Goal: Task Accomplishment & Management: Manage account settings

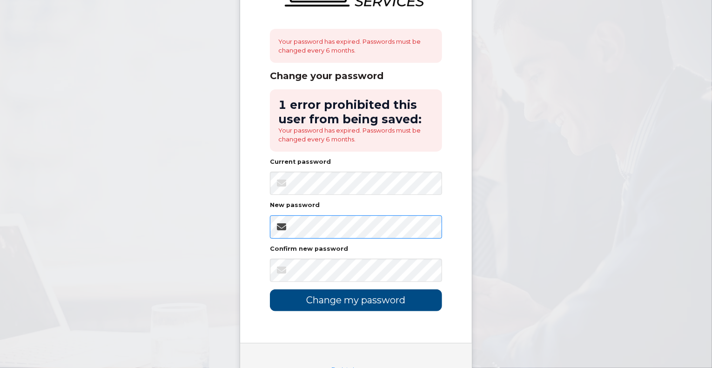
scroll to position [111, 0]
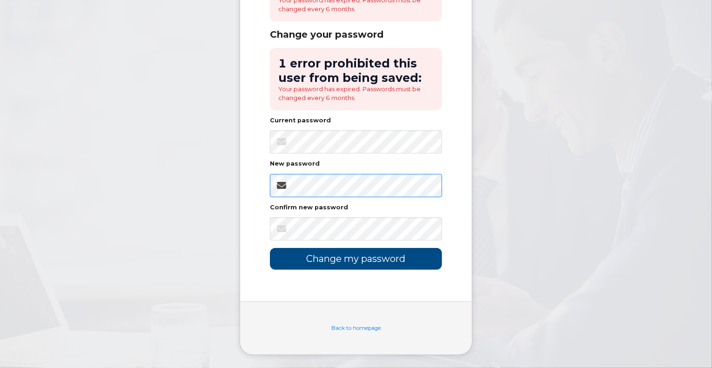
click at [261, 181] on div "Your password has expired. Passwords must be changed every 6 months. Change you…" at bounding box center [356, 96] width 232 height 412
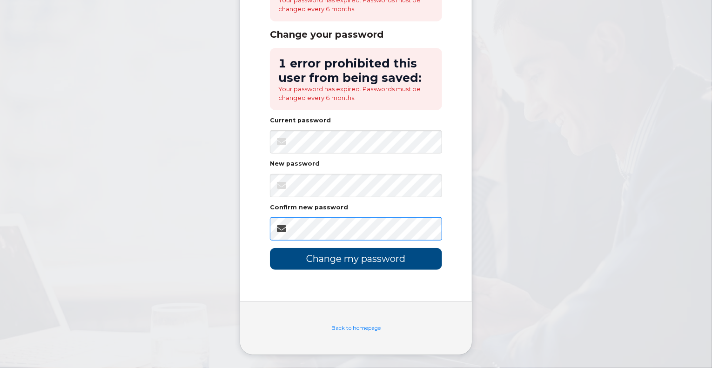
click at [256, 224] on div "Your password has expired. Passwords must be changed every 6 months. Change you…" at bounding box center [356, 96] width 232 height 412
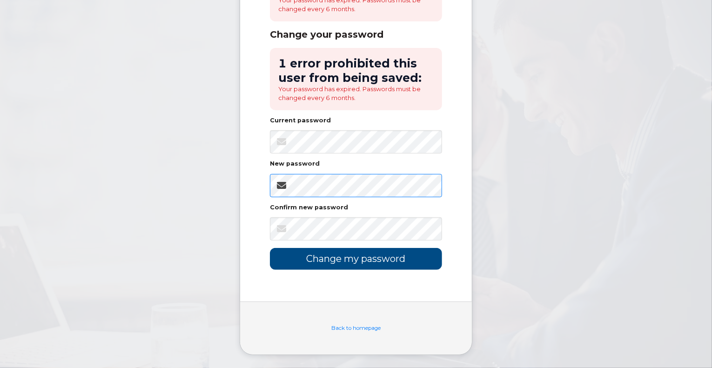
click at [245, 184] on div "Your password has expired. Passwords must be changed every 6 months. Change you…" at bounding box center [356, 96] width 232 height 412
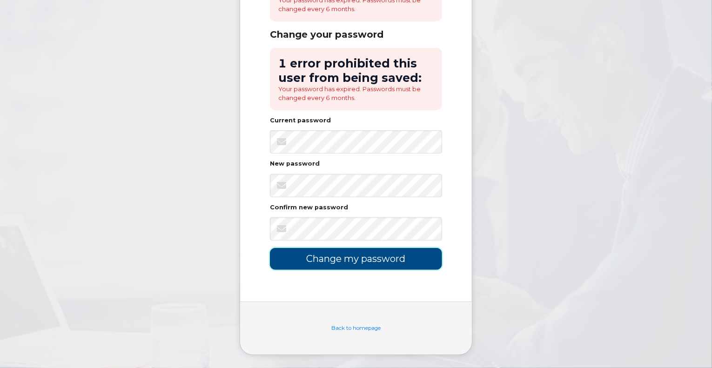
click at [317, 257] on input "Change my password" at bounding box center [356, 259] width 172 height 22
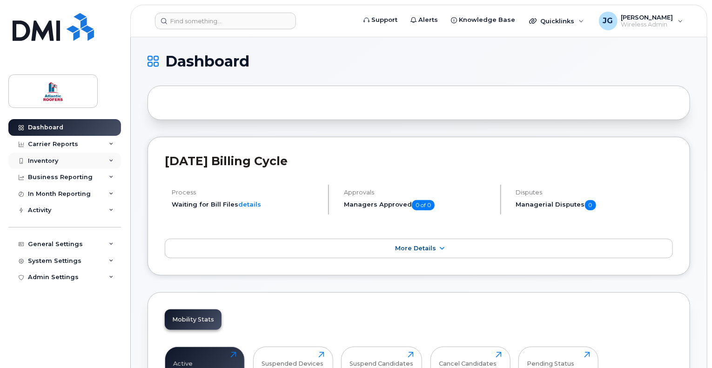
click at [37, 158] on div "Inventory" at bounding box center [43, 160] width 30 height 7
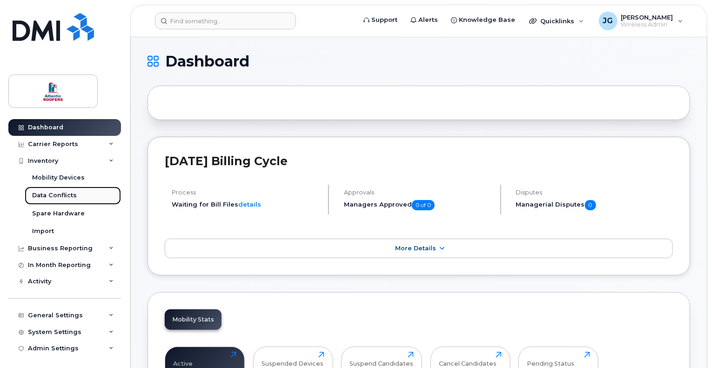
click at [68, 197] on div "Data Conflicts" at bounding box center [54, 195] width 45 height 8
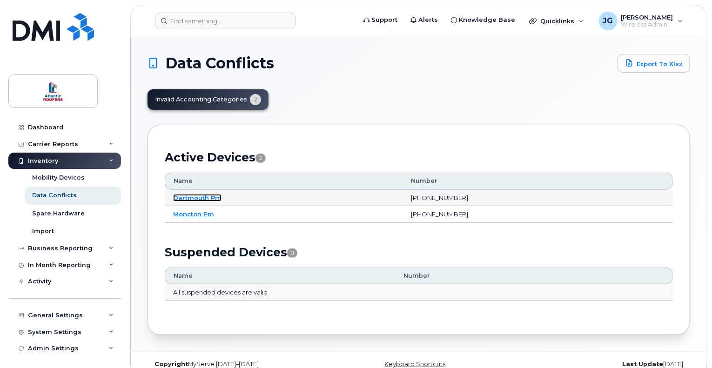
click at [216, 196] on link "Dartmouth Pm" at bounding box center [197, 197] width 48 height 7
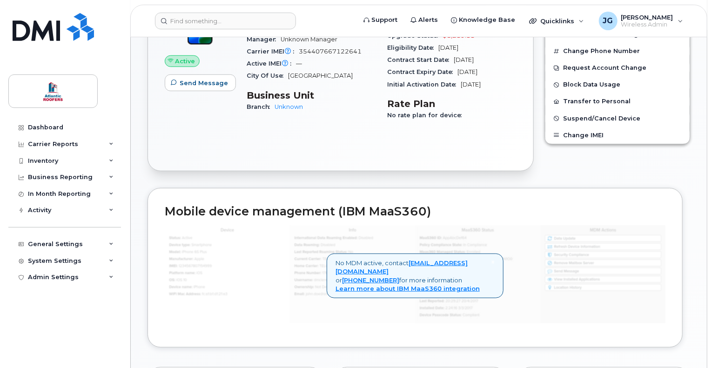
scroll to position [47, 0]
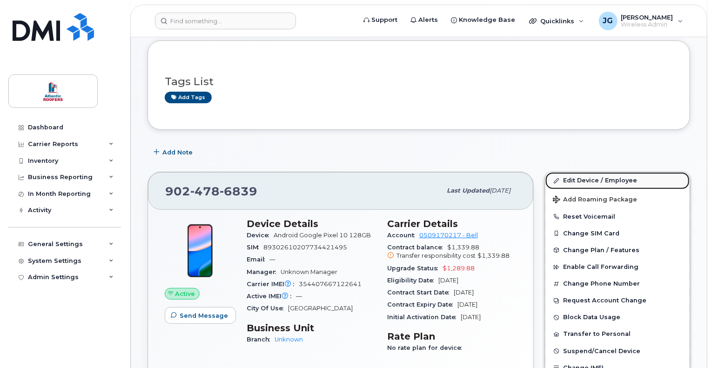
click at [583, 177] on link "Edit Device / Employee" at bounding box center [618, 180] width 144 height 17
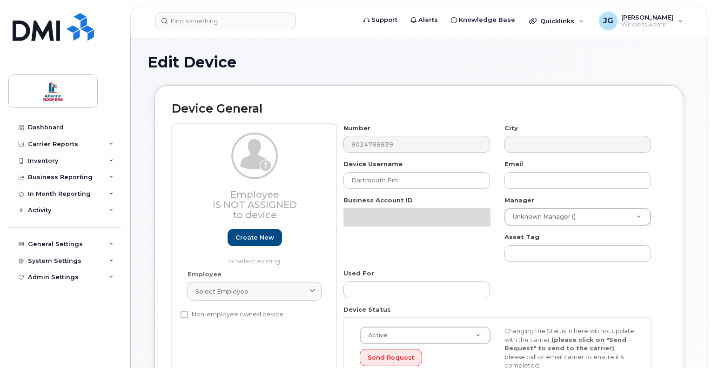
select select "607335"
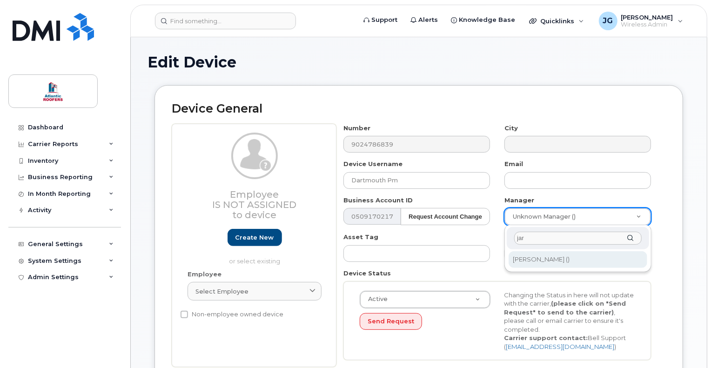
type input "jar"
type input "1406251"
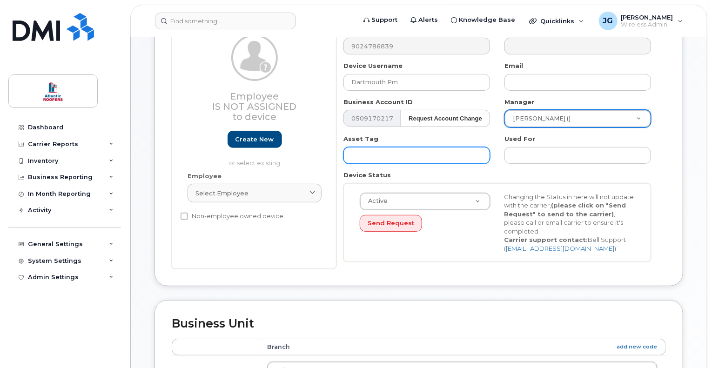
scroll to position [186, 0]
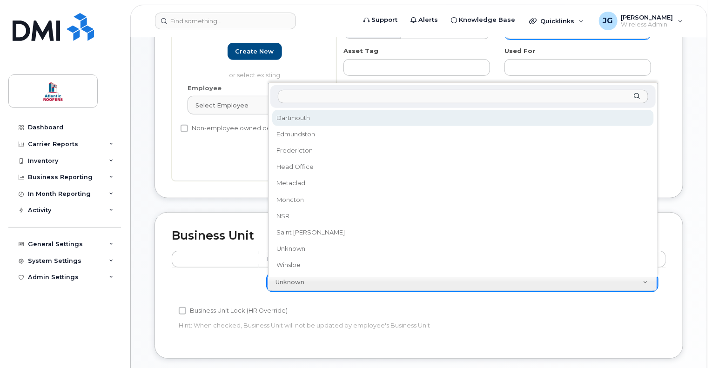
select select "607342"
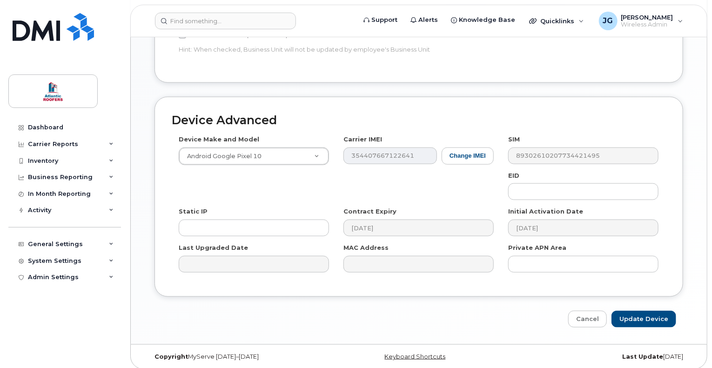
scroll to position [467, 0]
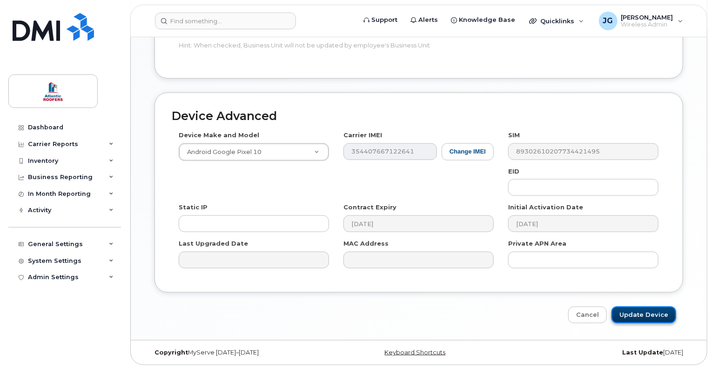
click at [626, 313] on input "Update Device" at bounding box center [644, 315] width 65 height 17
type input "Saving..."
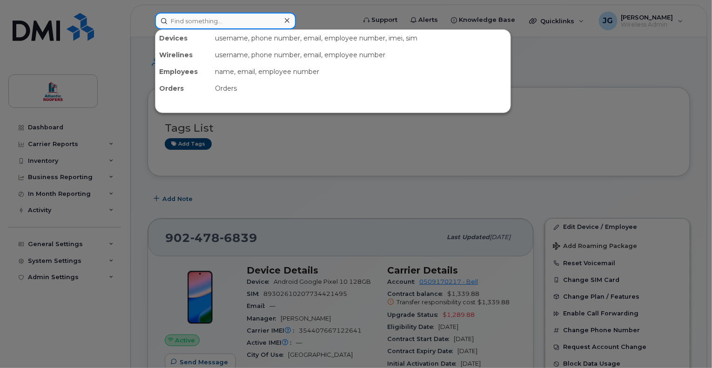
click at [249, 20] on input at bounding box center [225, 21] width 141 height 17
click at [242, 20] on input at bounding box center [225, 21] width 141 height 17
click at [125, 28] on div at bounding box center [356, 184] width 712 height 368
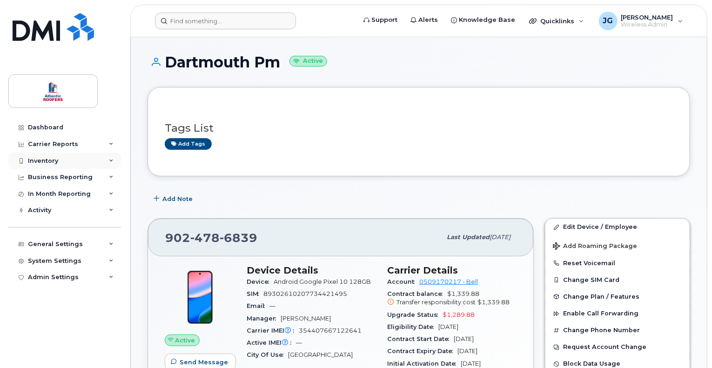
click at [90, 164] on div "Inventory" at bounding box center [64, 161] width 113 height 17
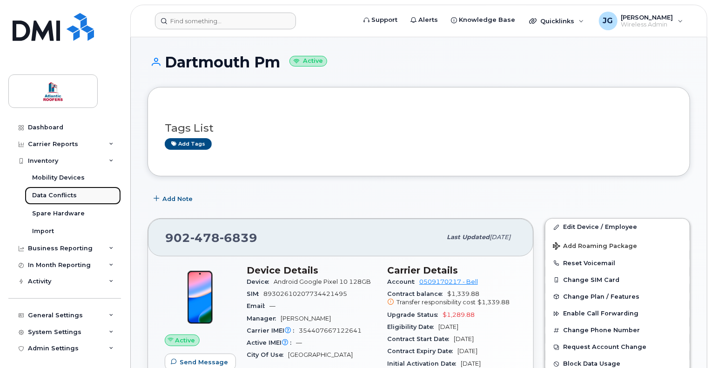
click at [79, 195] on link "Data Conflicts" at bounding box center [73, 196] width 96 height 18
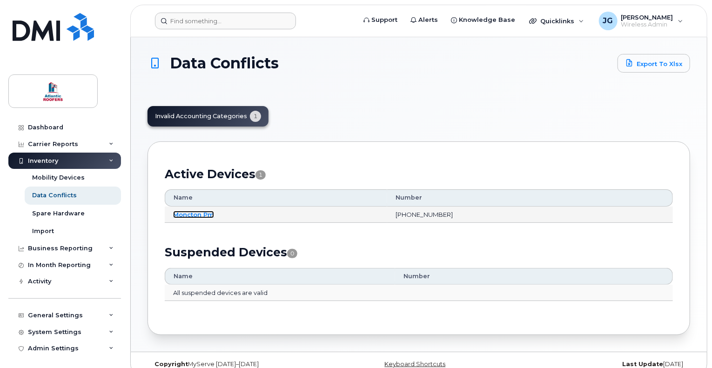
click at [196, 212] on link "Moncton Pm" at bounding box center [193, 214] width 41 height 7
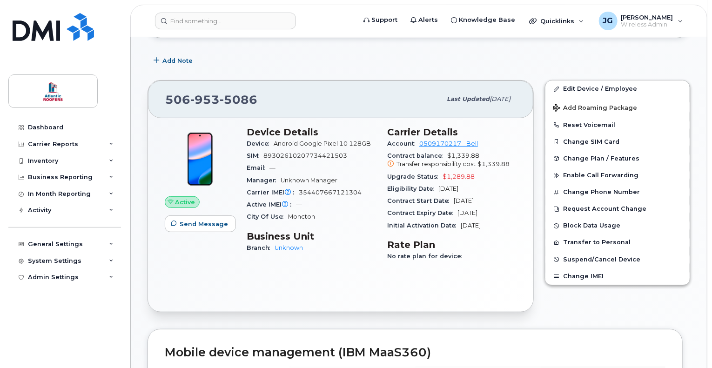
scroll to position [140, 0]
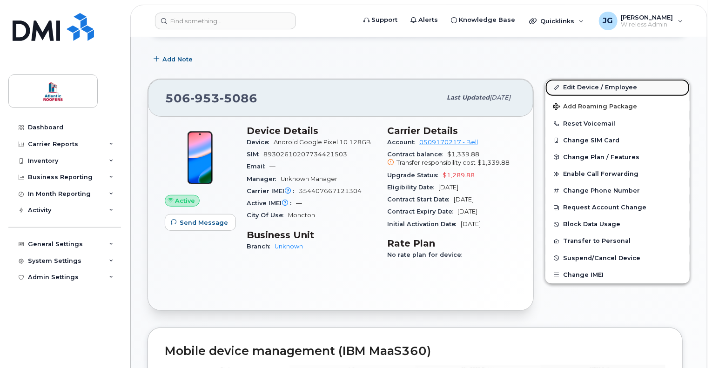
click at [579, 88] on link "Edit Device / Employee" at bounding box center [618, 87] width 144 height 17
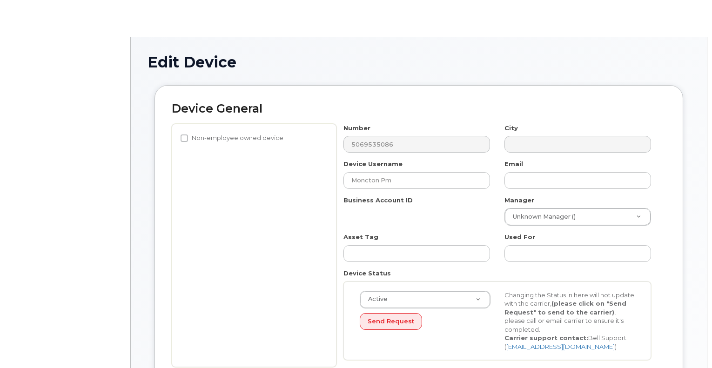
select select "607335"
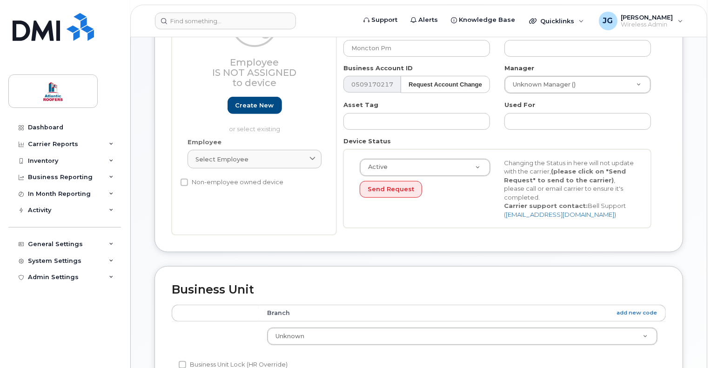
scroll to position [140, 0]
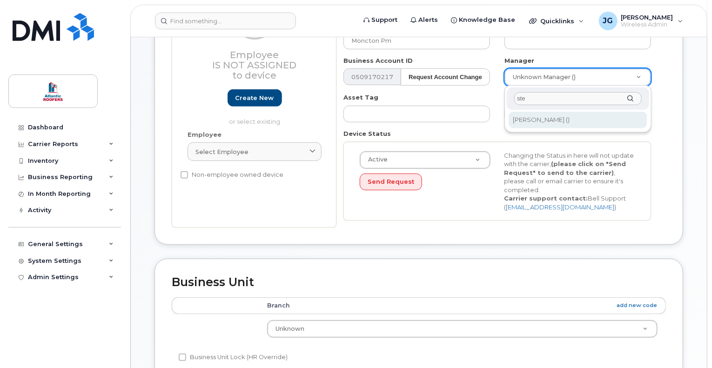
type input "ste"
type input "1406248"
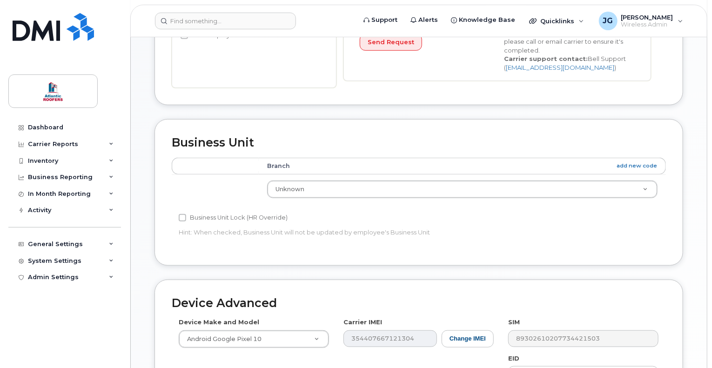
scroll to position [372, 0]
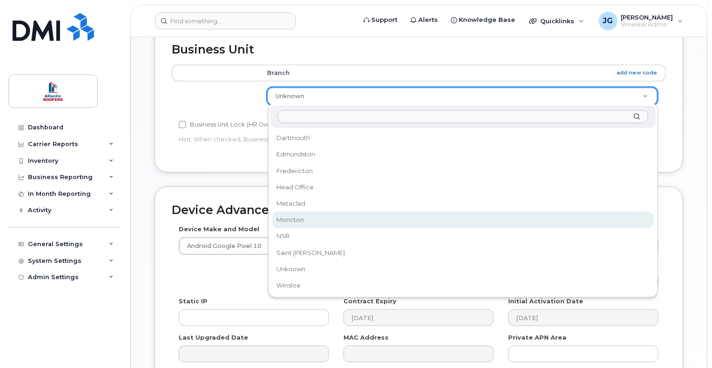
select select "607340"
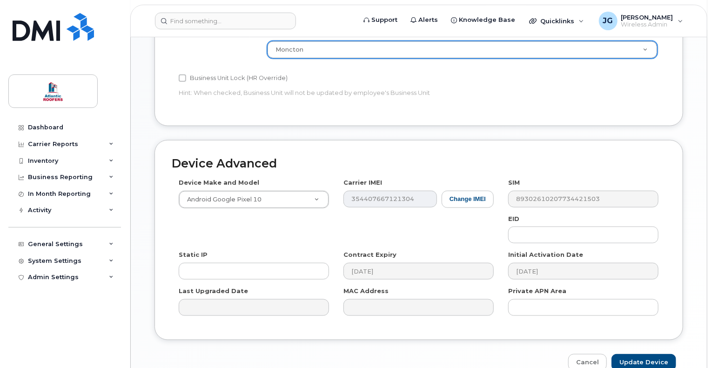
scroll to position [467, 0]
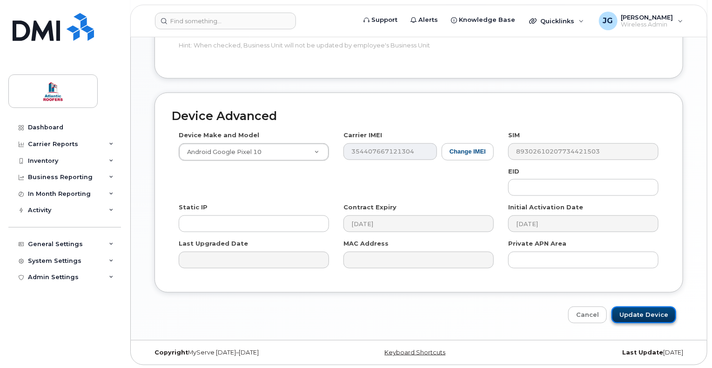
click at [636, 311] on input "Update Device" at bounding box center [644, 315] width 65 height 17
type input "Saving..."
